Goal: Transaction & Acquisition: Purchase product/service

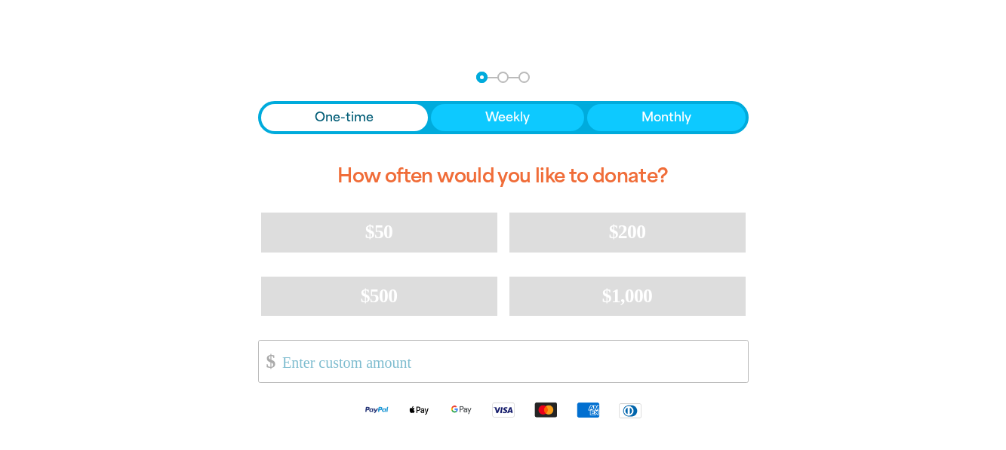
scroll to position [302, 0]
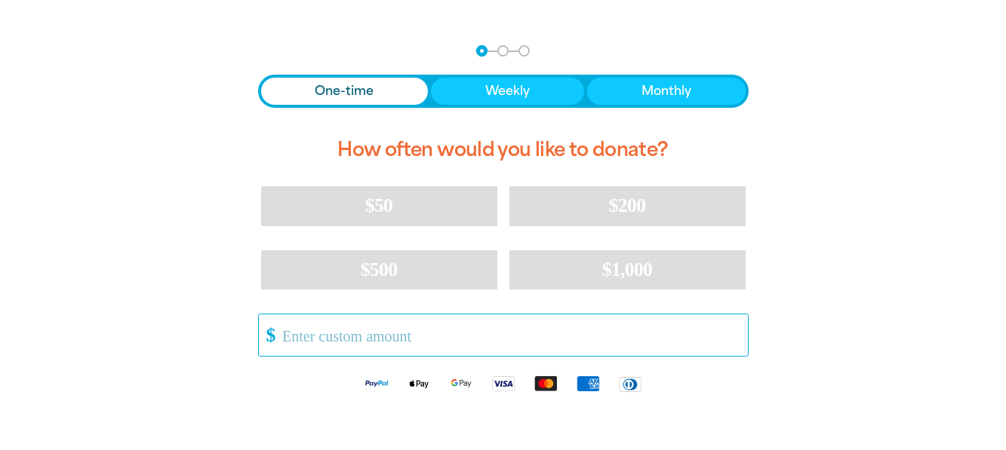
click at [410, 340] on input "Other Amount" at bounding box center [509, 336] width 475 height 42
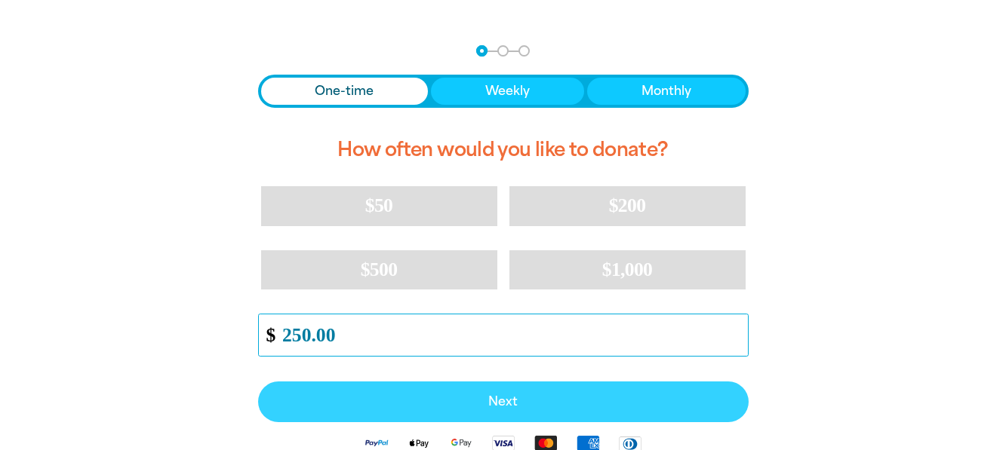
type input "250.00"
click at [572, 405] on span "Next" at bounding box center [503, 402] width 457 height 12
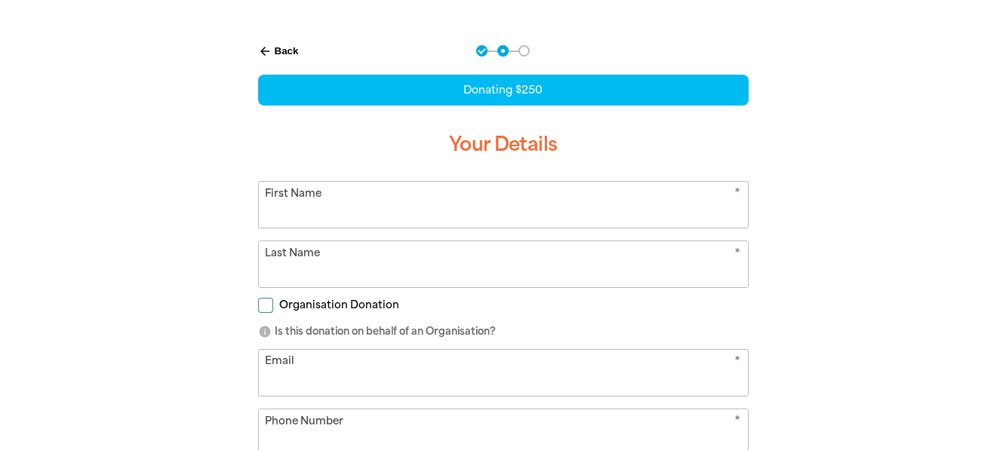
scroll to position [315, 0]
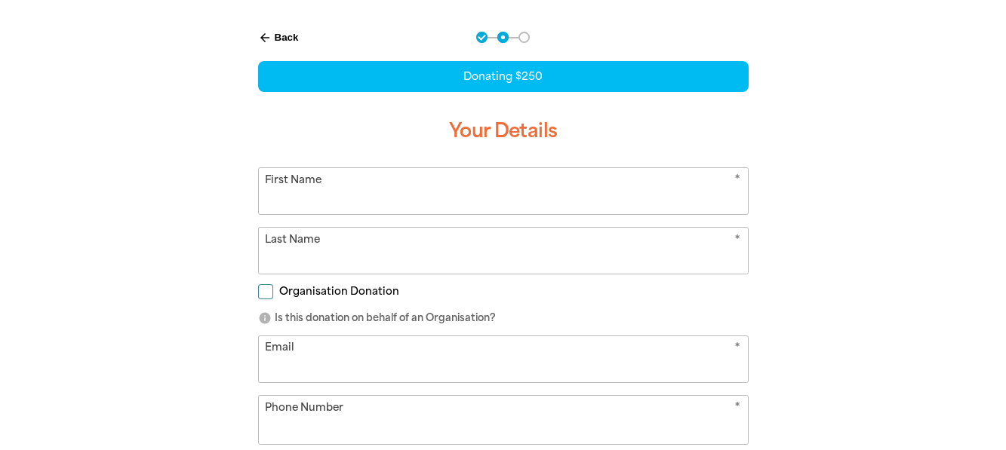
select select "AU"
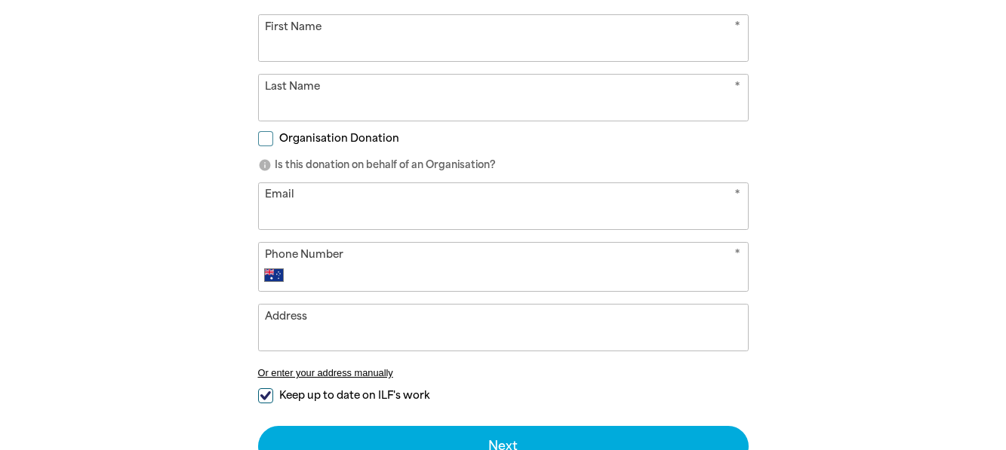
scroll to position [377, 0]
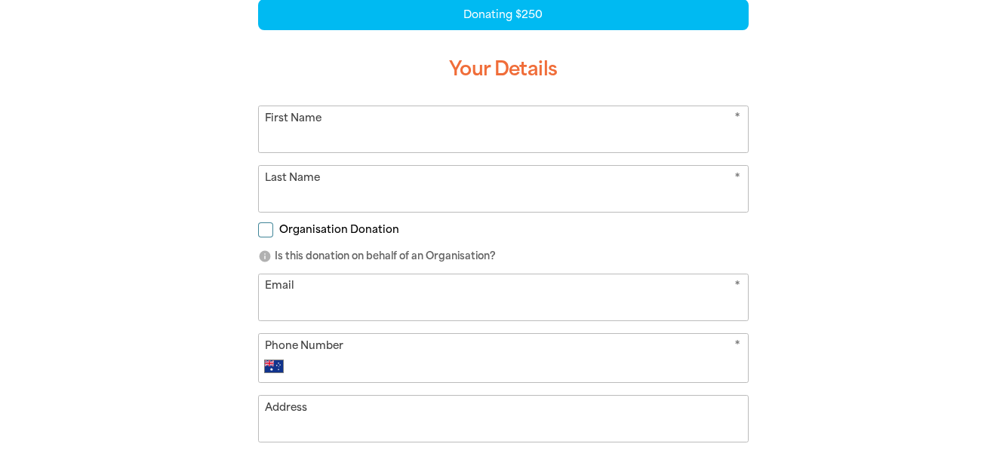
click at [300, 124] on input "First Name" at bounding box center [503, 129] width 489 height 46
type input "[PERSON_NAME]"
click at [277, 291] on input "Email" at bounding box center [503, 298] width 489 height 46
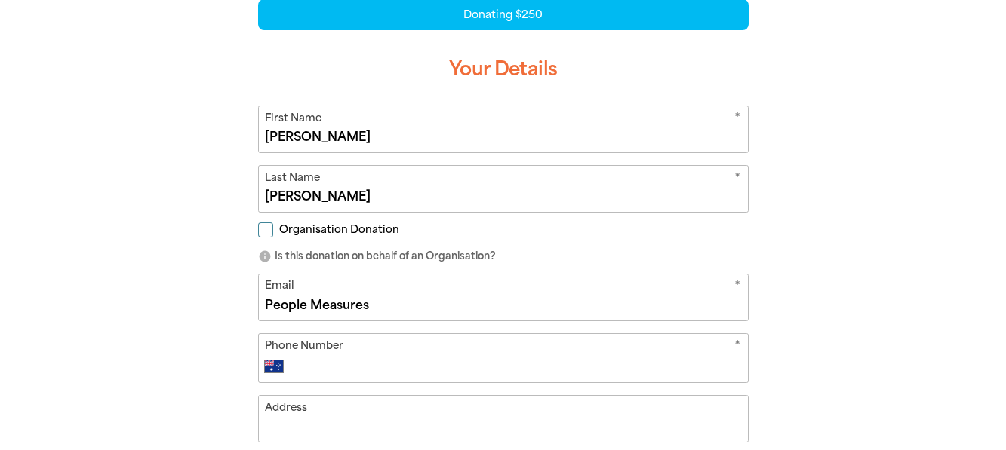
type input "People Measures"
click at [358, 358] on div "* Phone Number International [GEOGRAPHIC_DATA] [GEOGRAPHIC_DATA] [GEOGRAPHIC_DA…" at bounding box center [503, 371] width 490 height 50
click at [318, 295] on input "People Measures" at bounding box center [503, 298] width 489 height 46
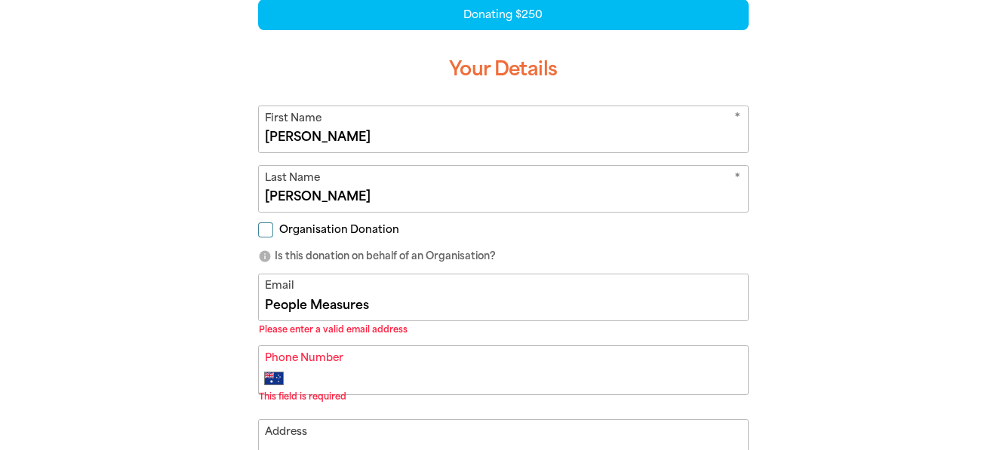
drag, startPoint x: 392, startPoint y: 302, endPoint x: 224, endPoint y: 325, distance: 169.1
click at [224, 325] on div "arrow_back Back Step 1 Step 2 Step 3 Donating $250 Your Details * First Name [P…" at bounding box center [503, 314] width 573 height 726
click at [272, 231] on input "Organisation Donation" at bounding box center [265, 230] width 15 height 15
checkbox input "true"
select select "AU"
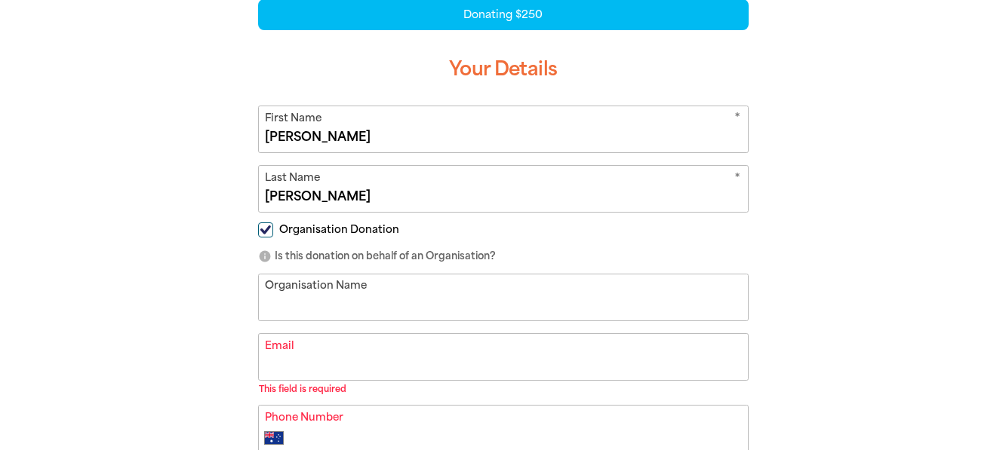
click at [382, 295] on input "Organisation Name" at bounding box center [503, 298] width 489 height 46
type input "People Measures"
click at [382, 358] on input "Email" at bounding box center [503, 357] width 489 height 46
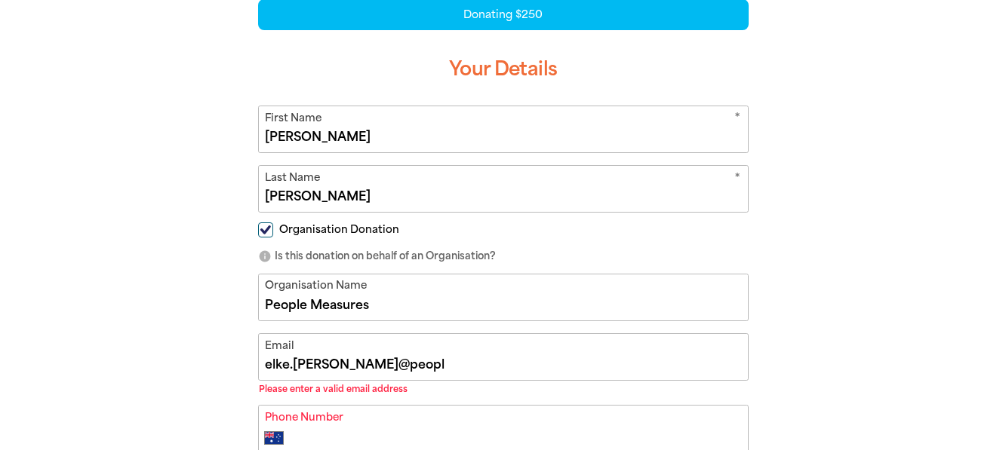
type input "[EMAIL_ADDRESS][PERSON_NAME][DOMAIN_NAME]"
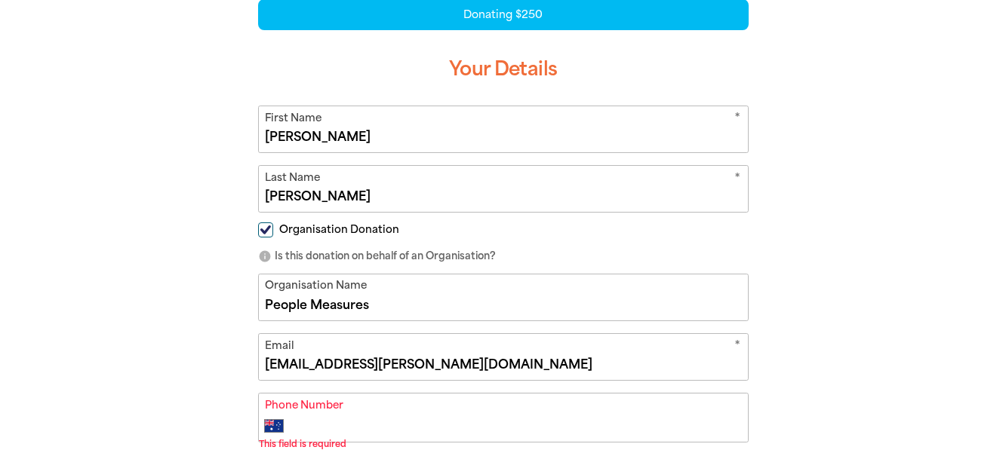
click at [852, 350] on div "arrow_back Back Step 1 Step 2 Step 3 Donating $250 Your Details * First Name [P…" at bounding box center [503, 337] width 905 height 773
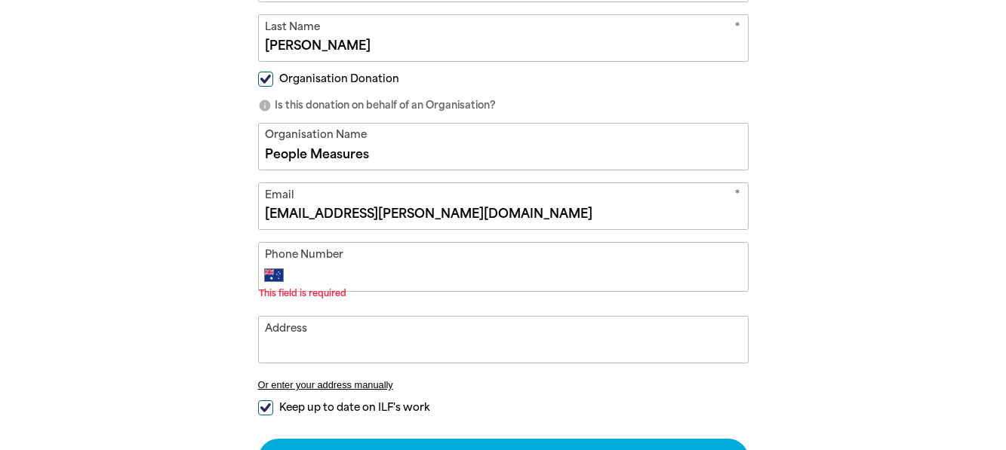
click at [395, 279] on input "Phone Number" at bounding box center [518, 275] width 446 height 18
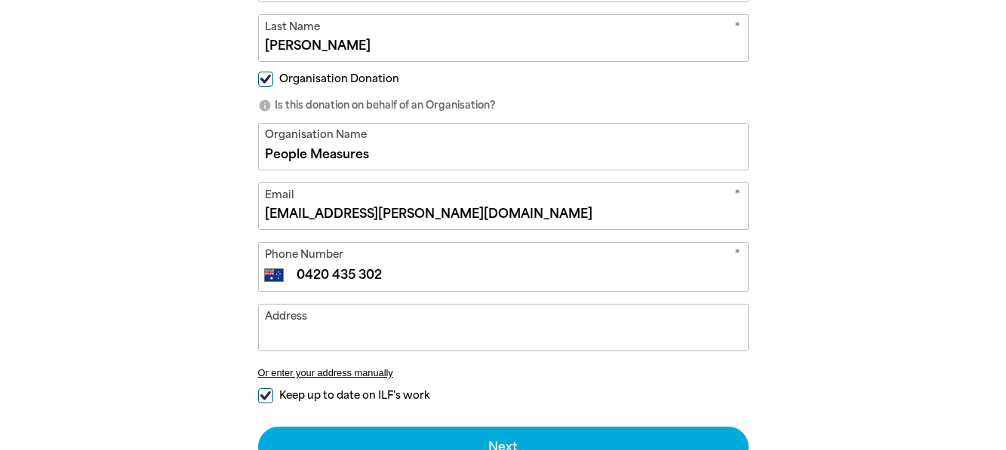
type input "0420 435 302"
click at [373, 341] on input "Address" at bounding box center [503, 328] width 489 height 46
paste input "[STREET_ADDRESS]"
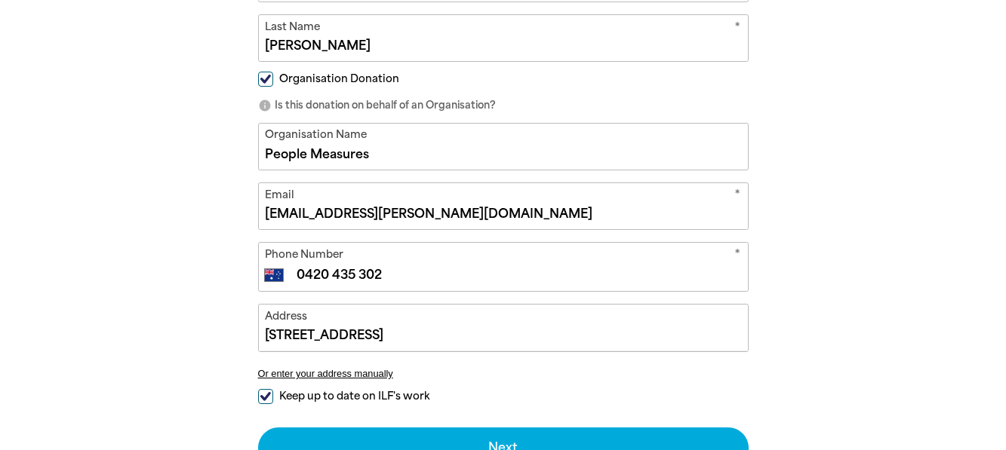
type input "[STREET_ADDRESS]"
click at [835, 318] on div "arrow_back Back Step 1 Step 2 Step 3 Donating $250 Your Details * First Name [P…" at bounding box center [503, 180] width 905 height 761
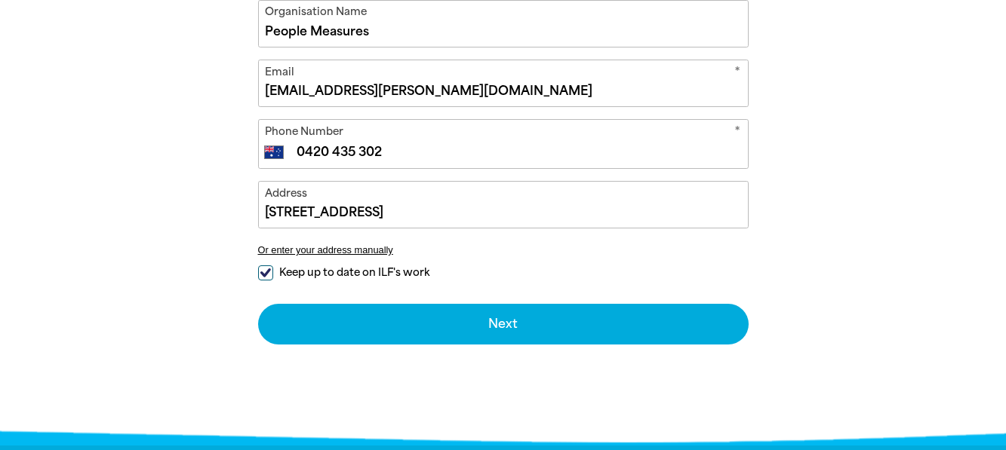
scroll to position [679, 0]
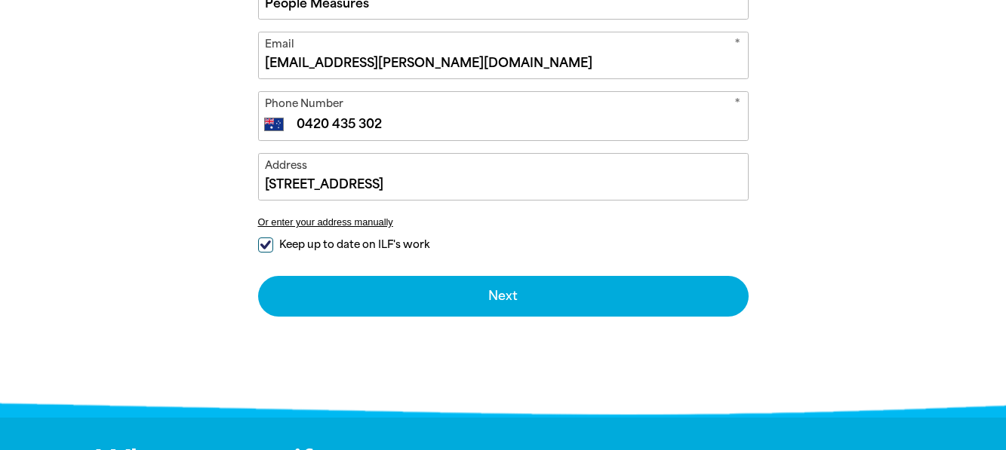
click at [259, 244] on input "Keep up to date on ILF's work" at bounding box center [265, 245] width 15 height 15
checkbox input "false"
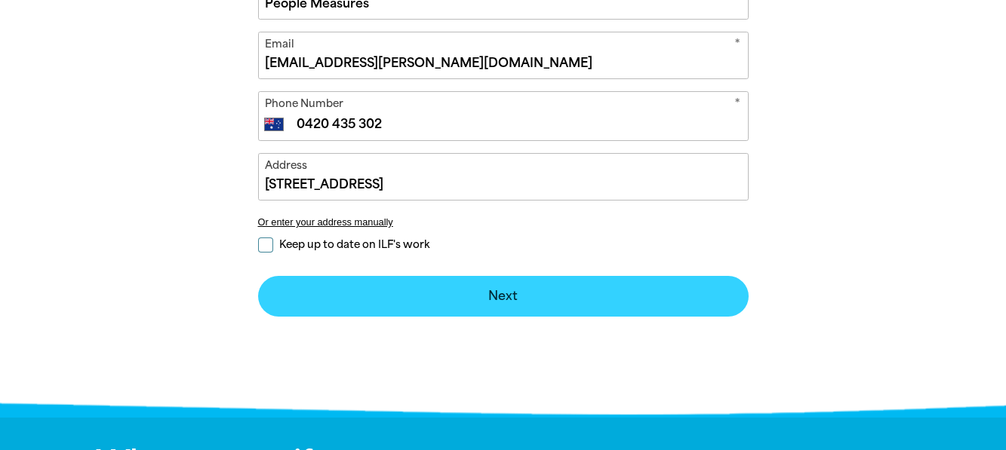
click at [514, 304] on button "Next chevron_right" at bounding box center [503, 296] width 490 height 41
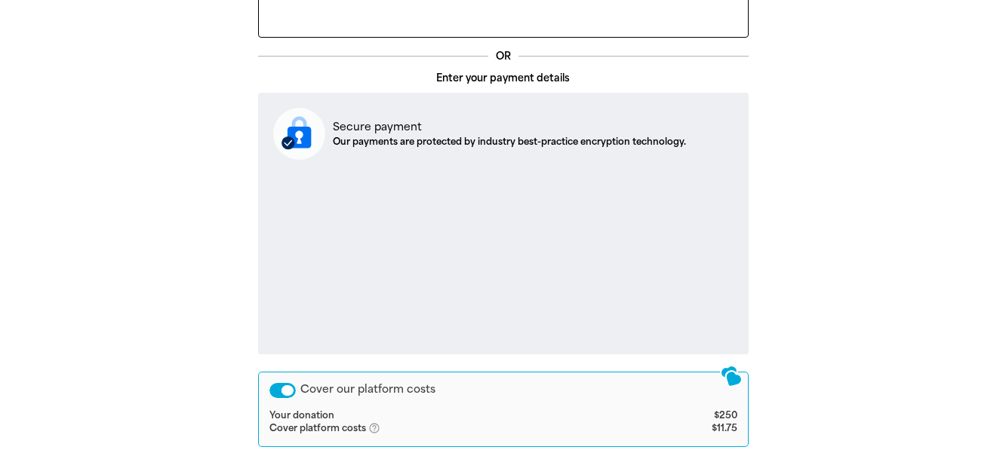
scroll to position [466, 0]
click at [904, 208] on div "arrow_back Back Step 1 Step 2 Step 3 Your Payment Details Express Checkout OR E…" at bounding box center [503, 247] width 905 height 770
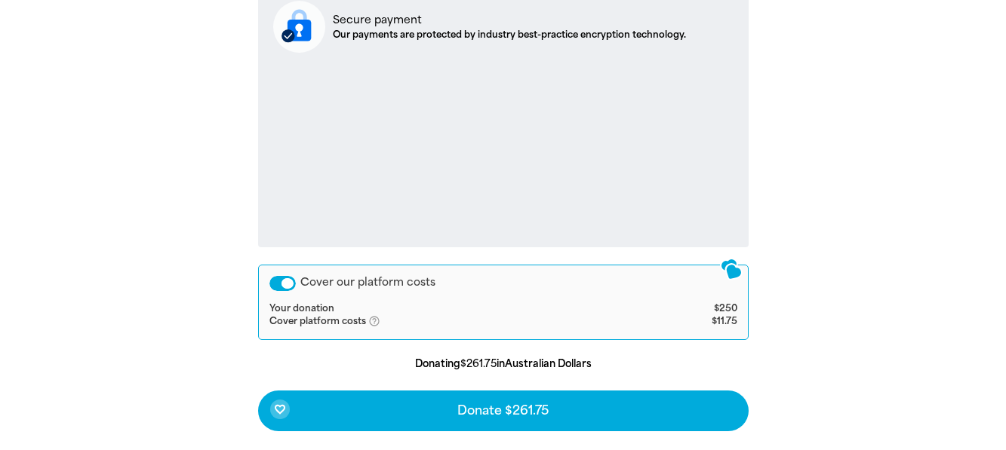
scroll to position [617, 0]
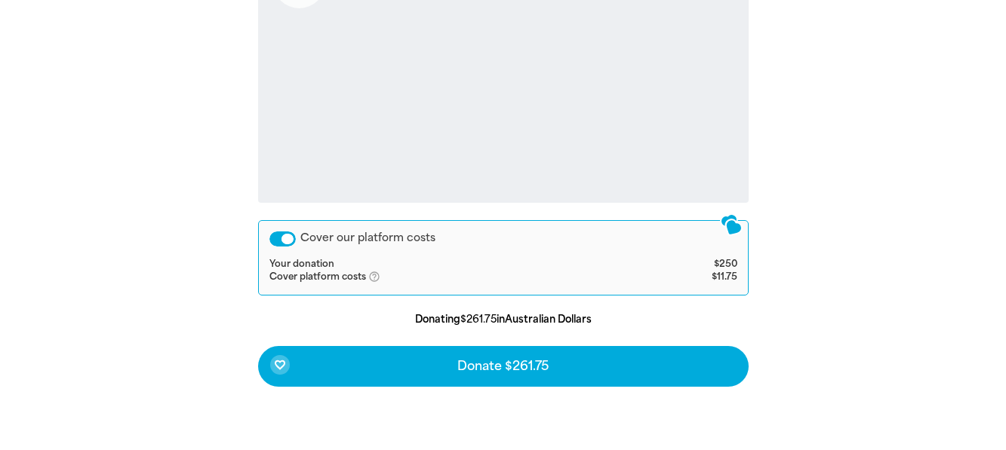
click at [297, 238] on div "Cover our platform costs" at bounding box center [503, 239] width 468 height 15
click at [282, 240] on div "Cover our platform costs" at bounding box center [282, 239] width 26 height 15
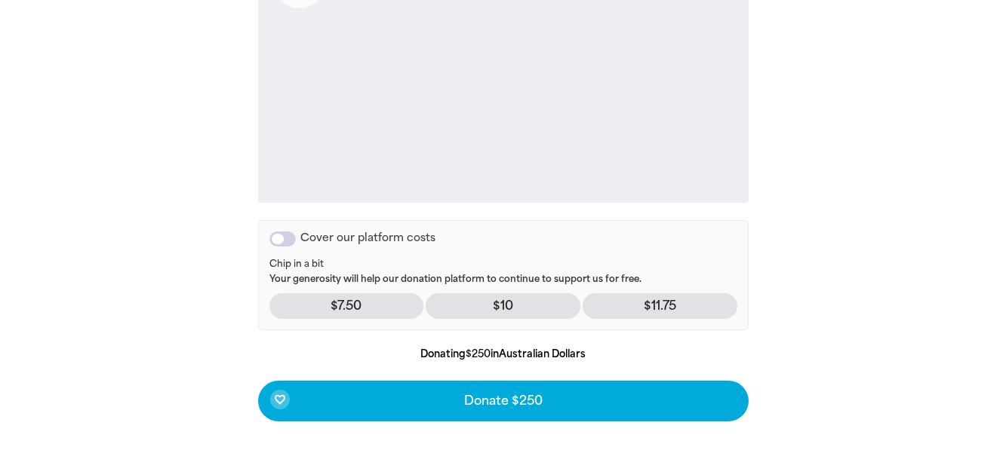
click at [282, 244] on div "Cover our platform costs" at bounding box center [282, 239] width 26 height 15
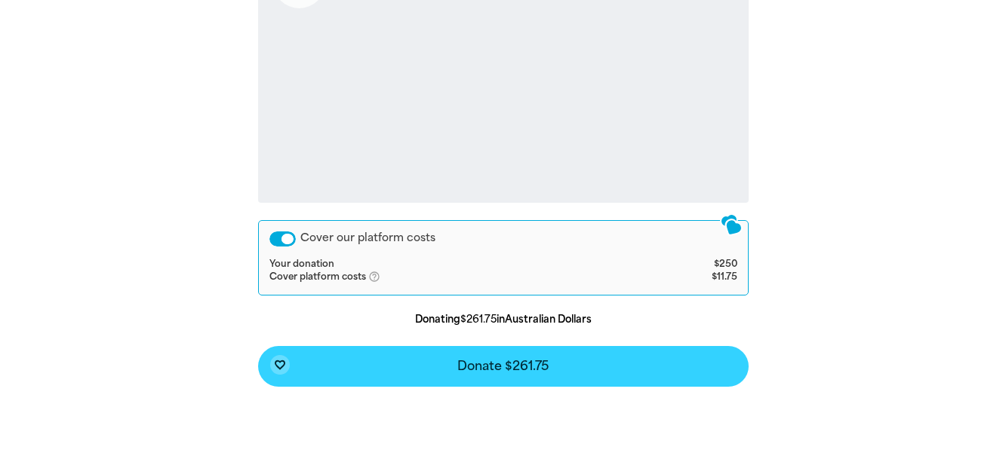
click at [533, 371] on span "Donate $261.75" at bounding box center [502, 367] width 91 height 12
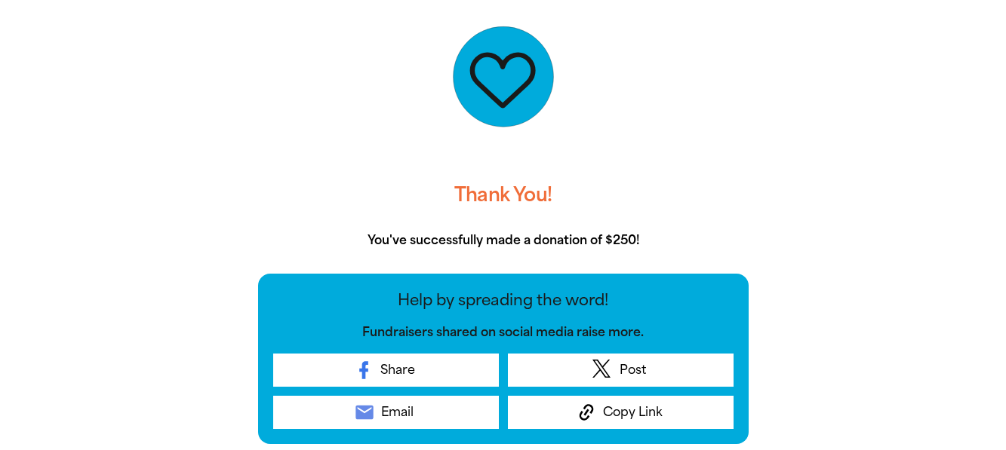
scroll to position [364, 0]
